Goal: Information Seeking & Learning: Learn about a topic

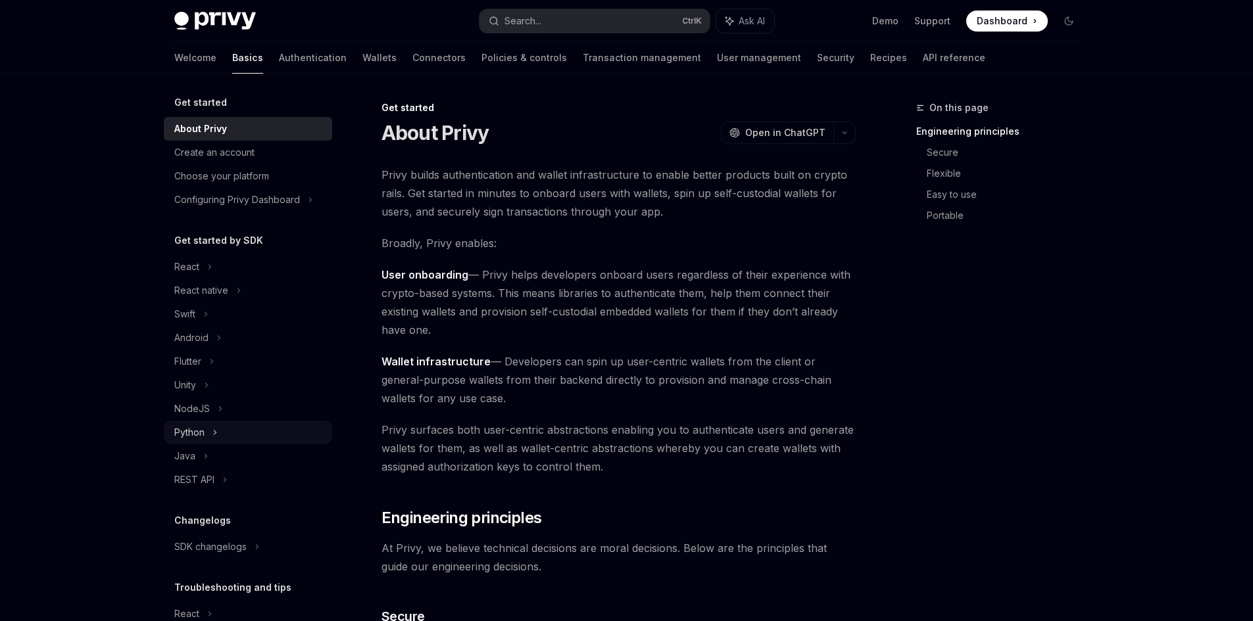
click at [203, 423] on div "Python" at bounding box center [248, 433] width 168 height 24
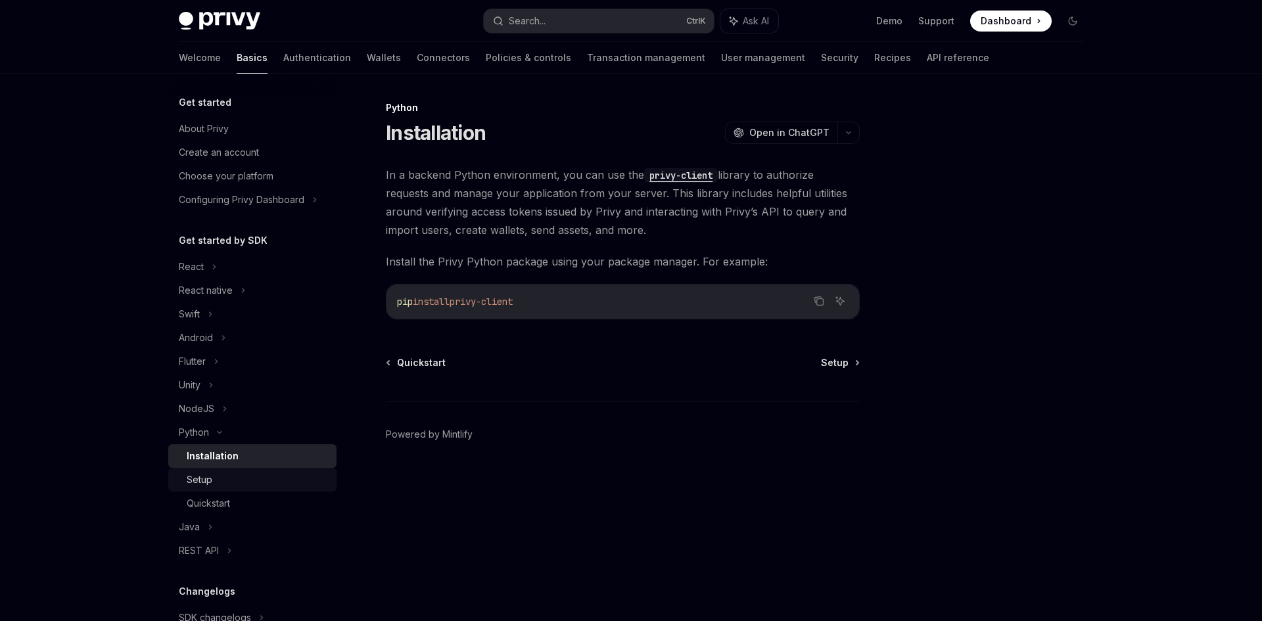
click at [232, 477] on div "Setup" at bounding box center [258, 480] width 142 height 16
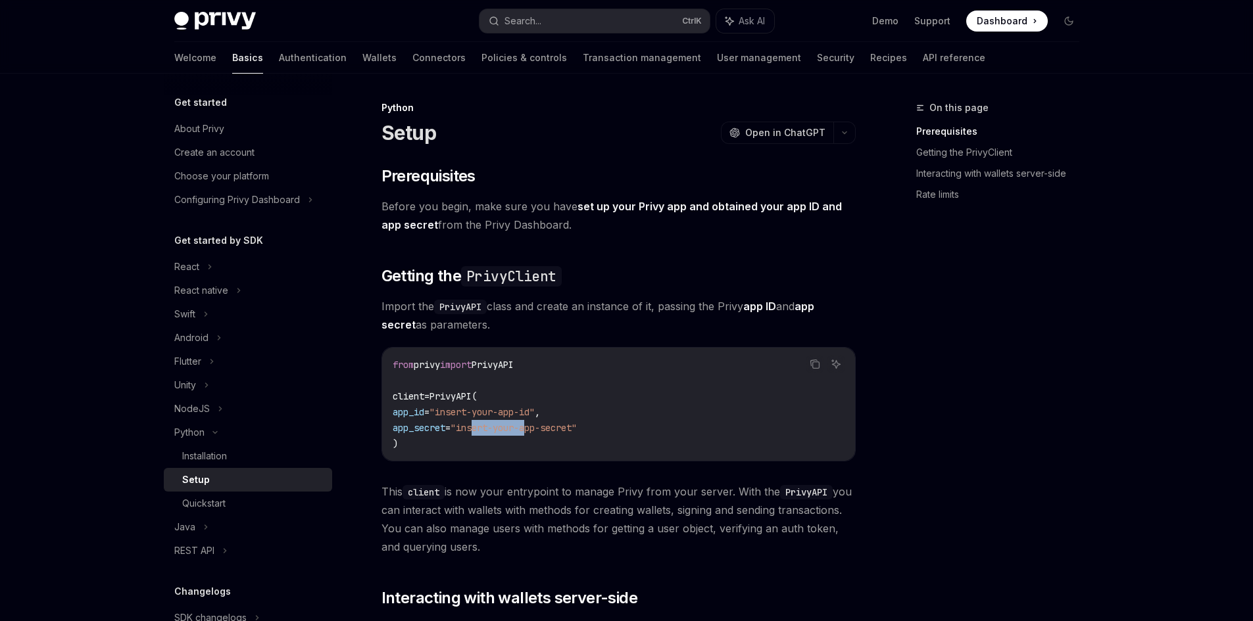
drag, startPoint x: 496, startPoint y: 425, endPoint x: 626, endPoint y: 432, distance: 129.7
click at [577, 426] on span ""insert-your-app-secret"" at bounding box center [513, 428] width 126 height 12
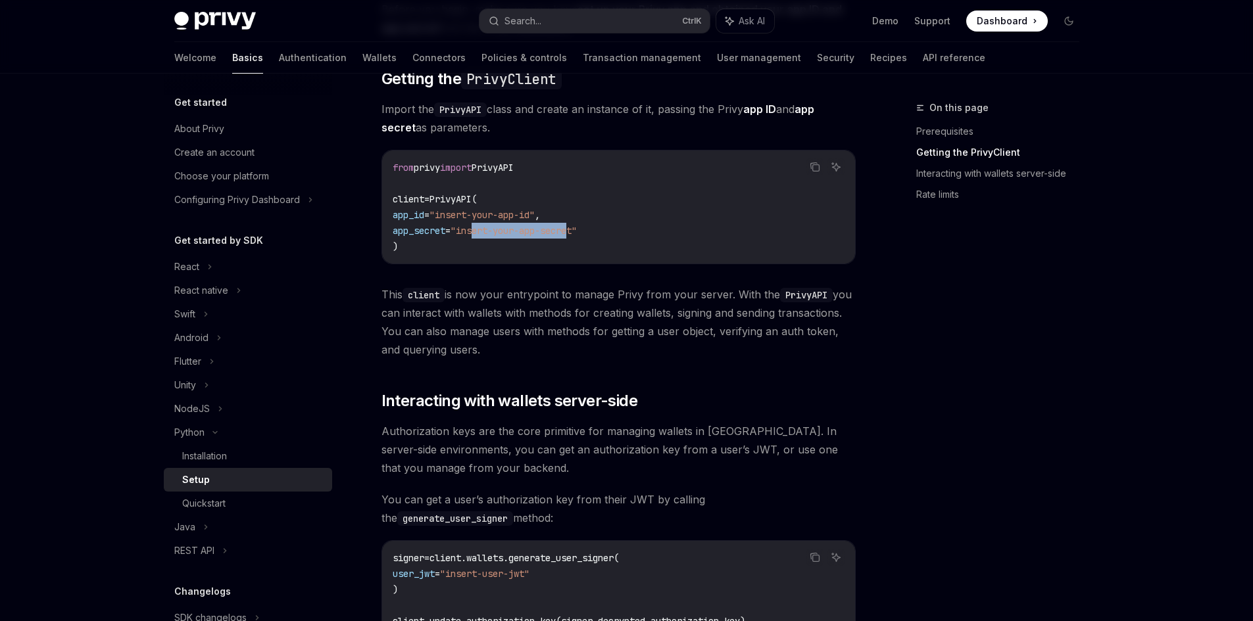
scroll to position [263, 0]
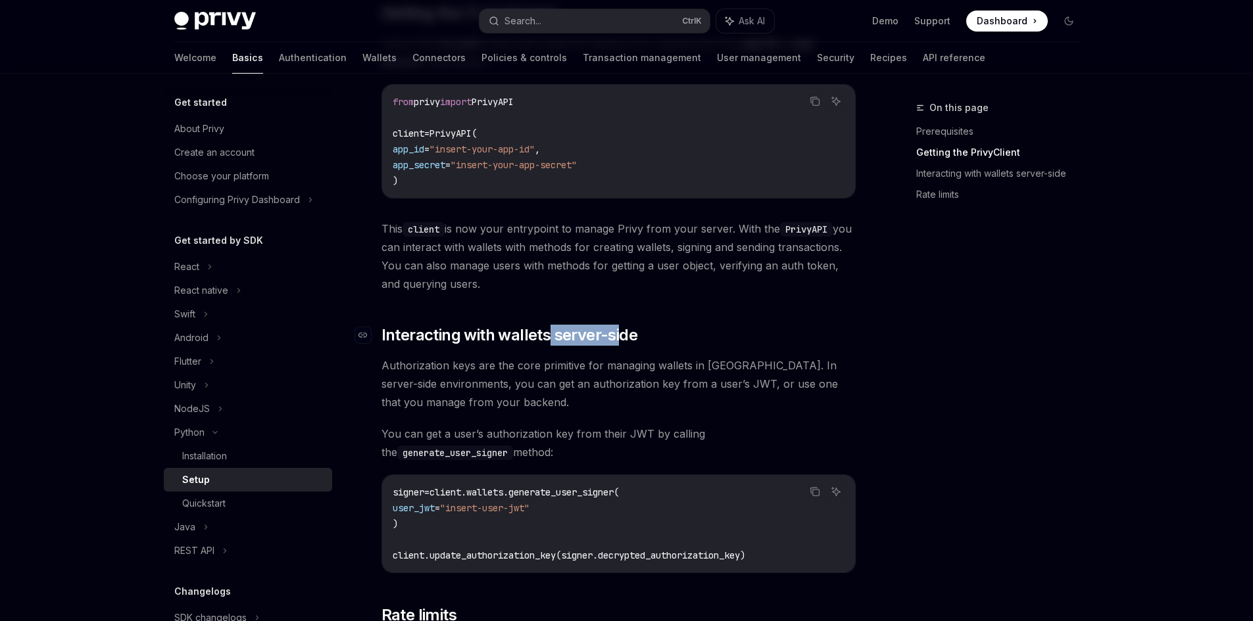
drag, startPoint x: 547, startPoint y: 339, endPoint x: 616, endPoint y: 327, distance: 70.0
click at [616, 327] on span "Interacting with wallets server-side" at bounding box center [509, 335] width 256 height 21
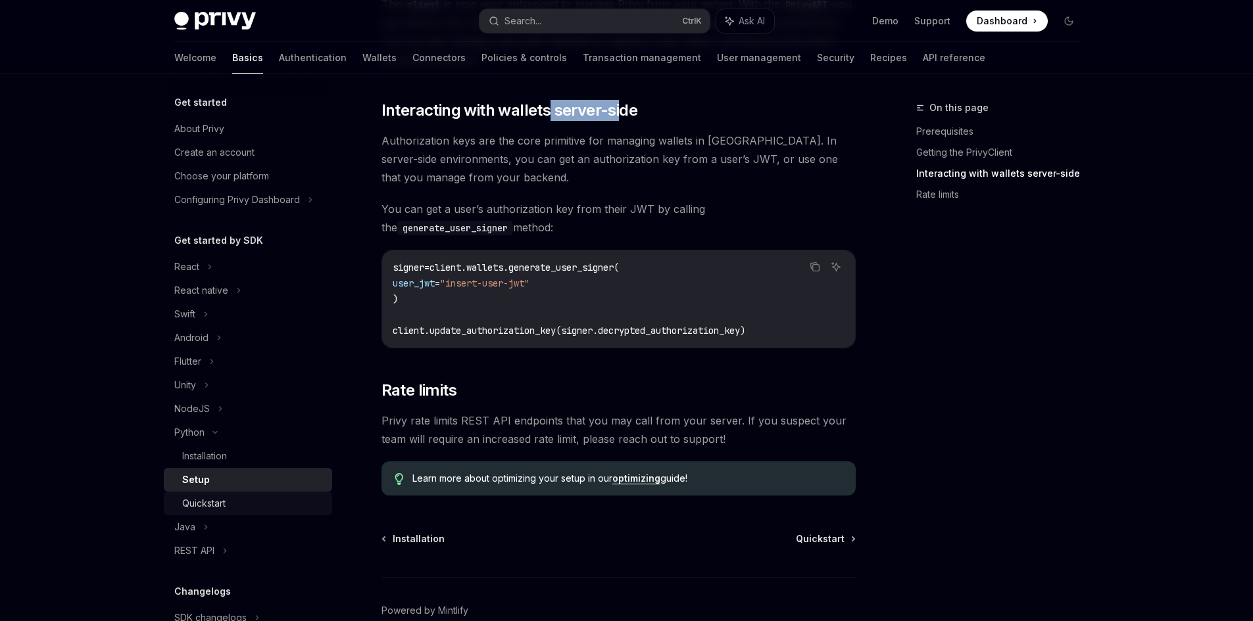
click at [223, 503] on div "Quickstart" at bounding box center [203, 504] width 43 height 16
type textarea "*"
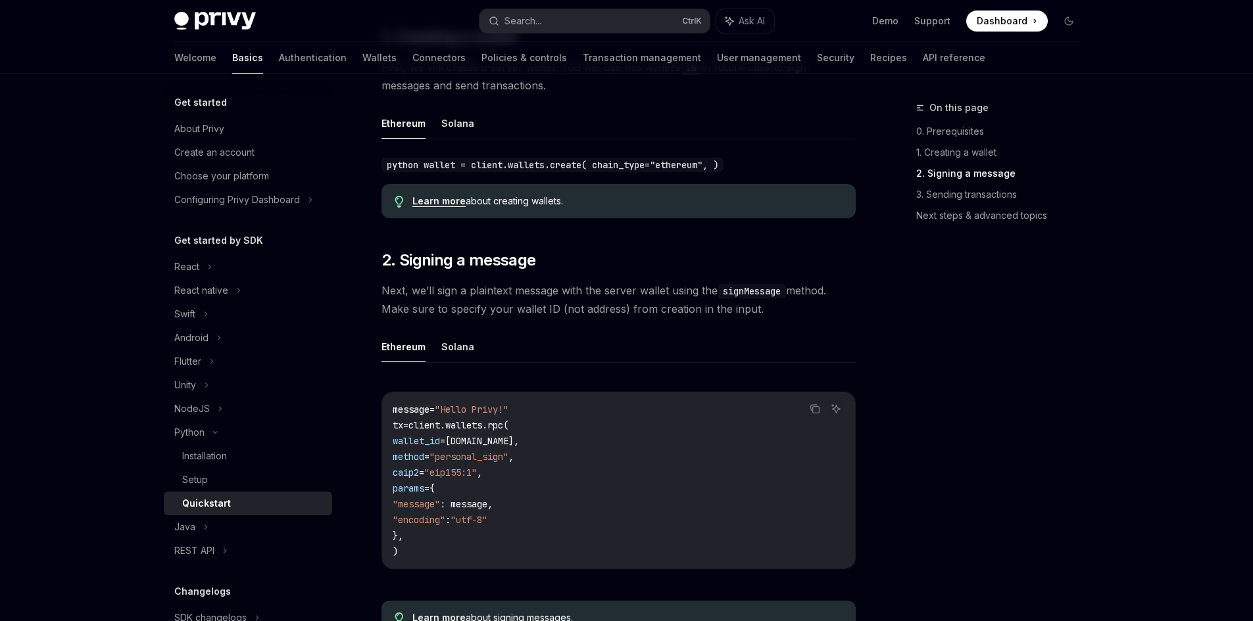
scroll to position [526, 0]
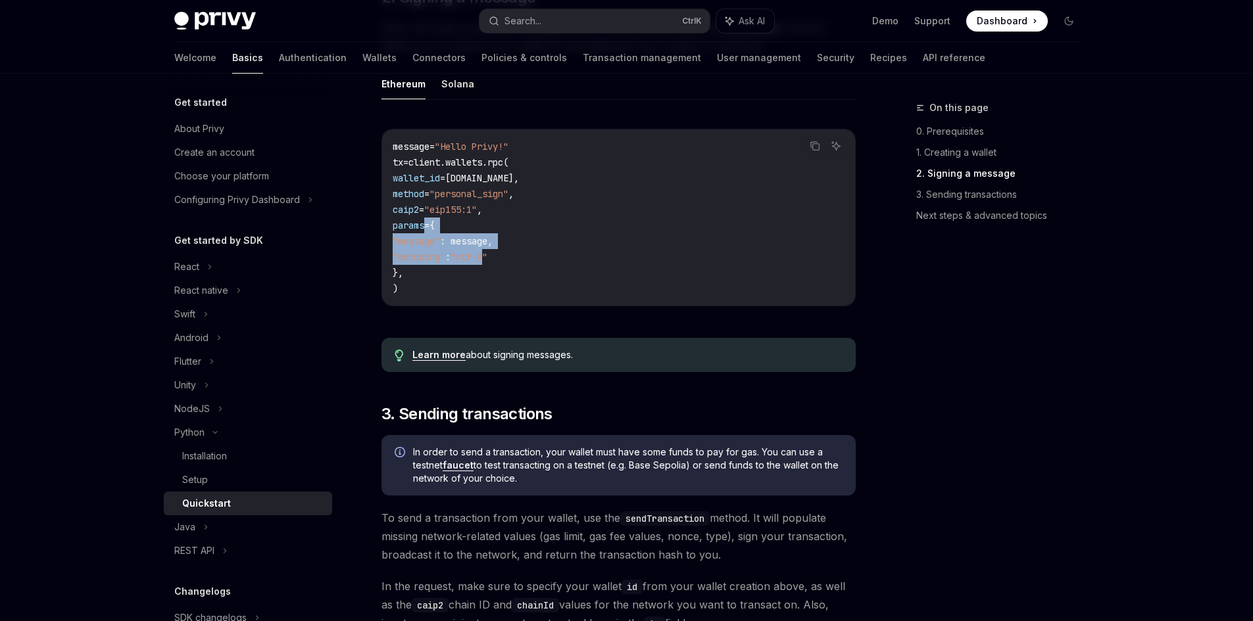
drag, startPoint x: 453, startPoint y: 227, endPoint x: 560, endPoint y: 277, distance: 118.5
click at [549, 264] on code "message = "Hello Privy!" tx = client.wallets.rpc( wallet_id = [DOMAIN_NAME], me…" at bounding box center [619, 218] width 452 height 158
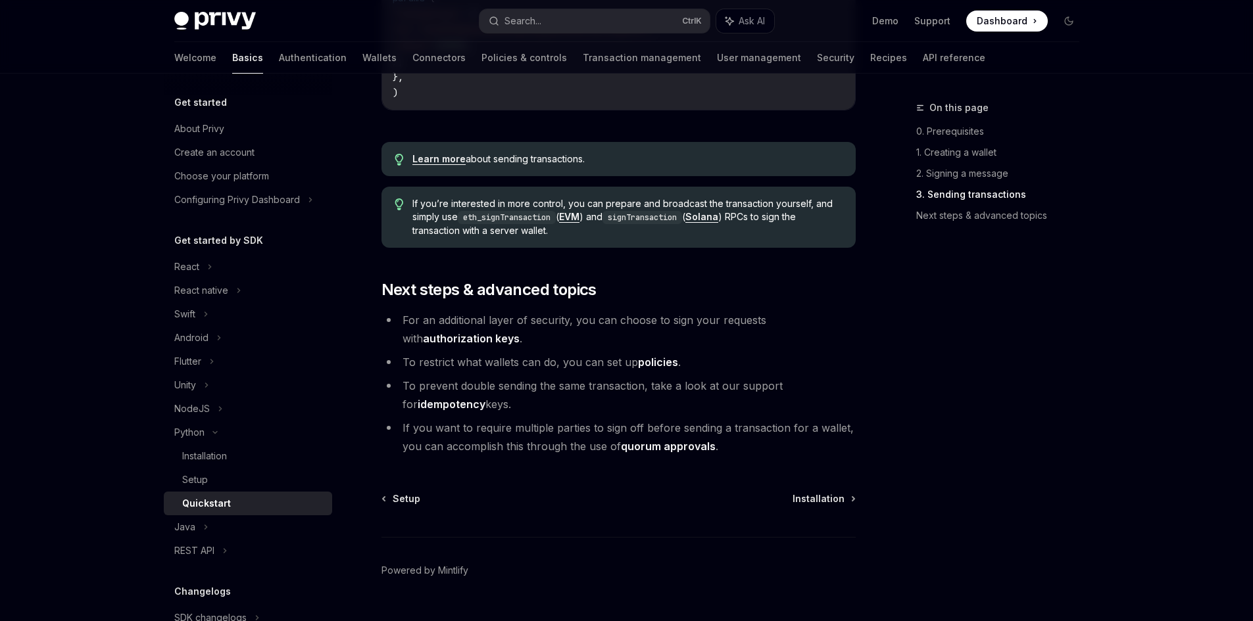
scroll to position [1345, 0]
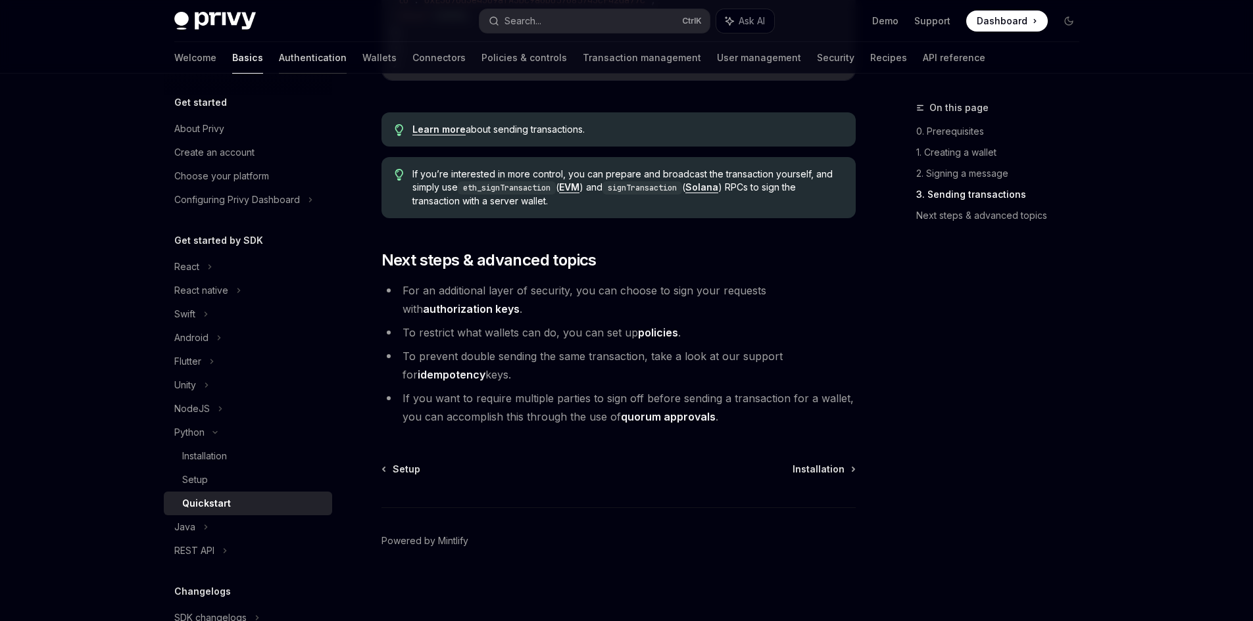
click at [279, 61] on link "Authentication" at bounding box center [313, 58] width 68 height 32
